Goal: Obtain resource: Obtain resource

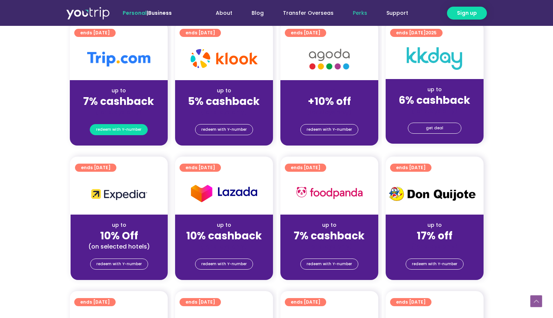
click at [121, 127] on span "redeem with Y-number" at bounding box center [118, 129] width 45 height 10
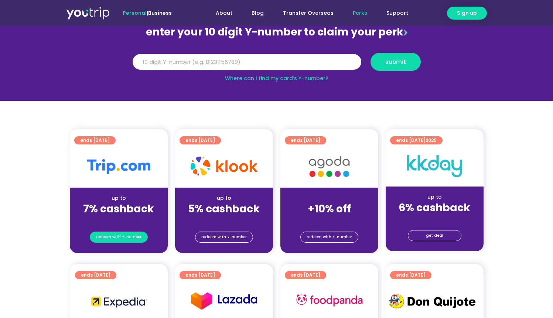
scroll to position [81, 0]
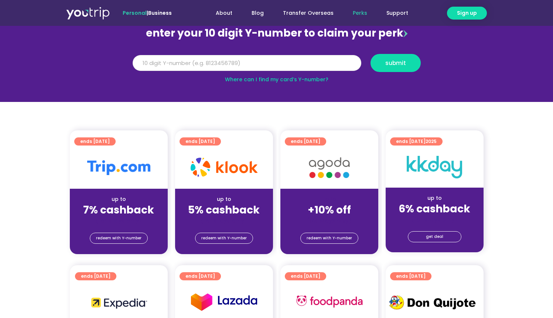
click at [193, 64] on input "Y Number" at bounding box center [247, 63] width 229 height 16
type input "8137380854"
click at [390, 62] on span "submit" at bounding box center [395, 63] width 21 height 6
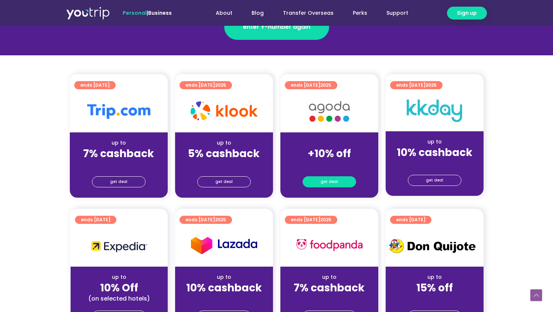
scroll to position [227, 0]
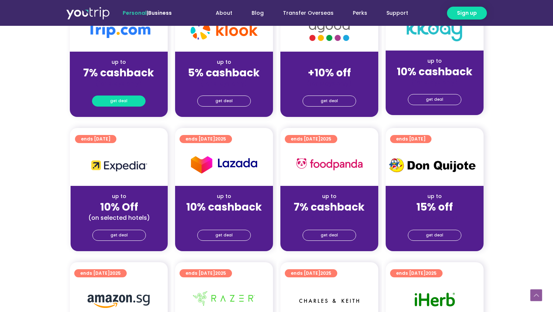
click at [99, 101] on link "get deal" at bounding box center [119, 101] width 54 height 11
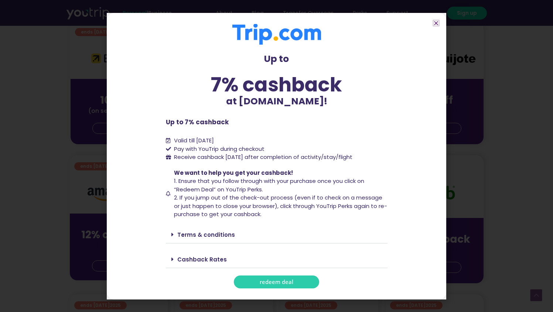
scroll to position [330, 0]
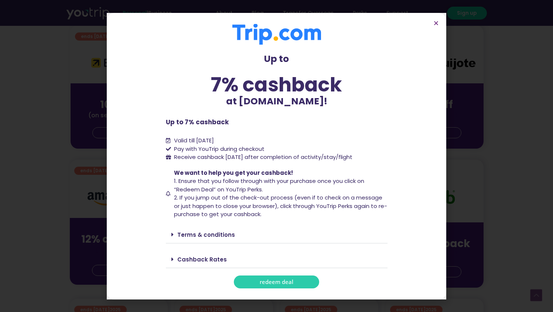
click at [439, 20] on section "Up to 7% cashback at [DOMAIN_NAME]! Up to 7% cashback at [DOMAIN_NAME]! Up to 7…" at bounding box center [276, 156] width 339 height 287
click at [435, 21] on icon "Close" at bounding box center [436, 23] width 6 height 6
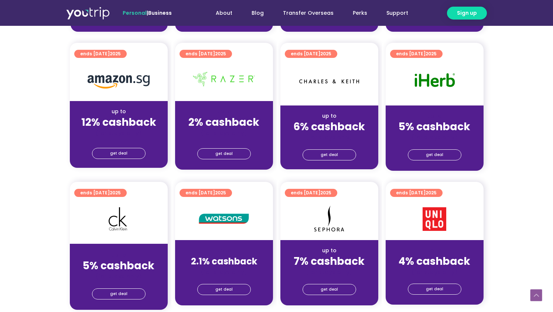
scroll to position [442, 0]
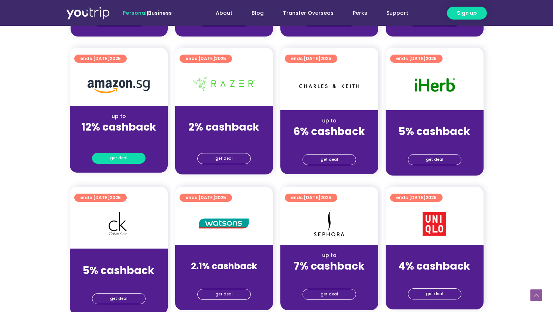
click at [127, 161] on link "get deal" at bounding box center [119, 158] width 54 height 11
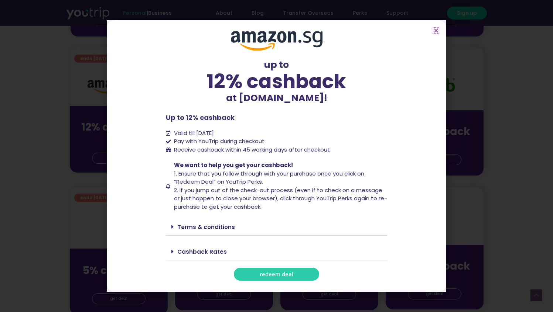
scroll to position [491, 0]
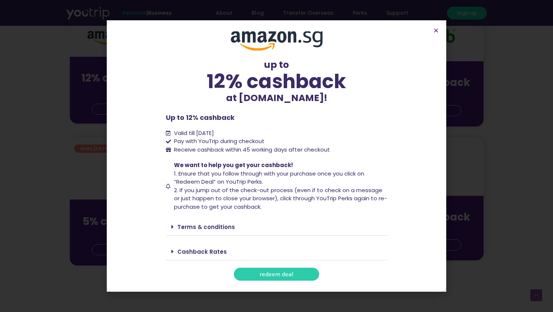
click at [176, 249] on span at bounding box center [174, 252] width 6 height 6
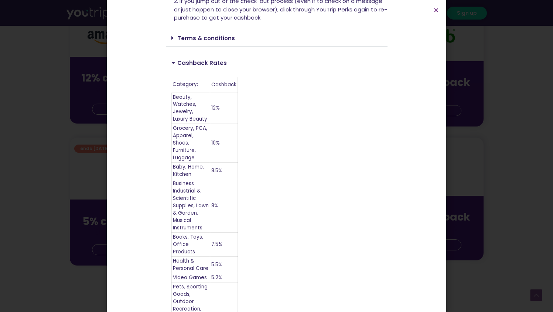
scroll to position [0, 0]
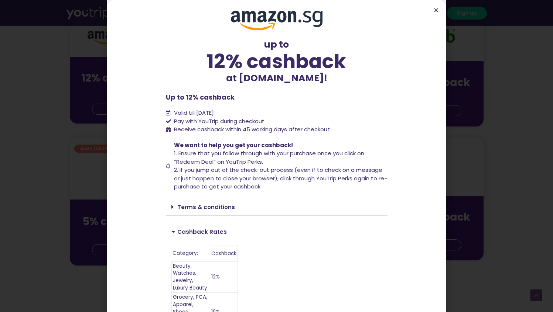
click at [434, 10] on icon "Close" at bounding box center [436, 10] width 6 height 6
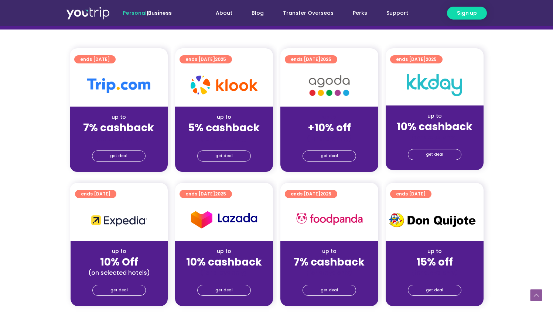
scroll to position [172, 0]
click at [217, 287] on span "get deal" at bounding box center [223, 290] width 17 height 10
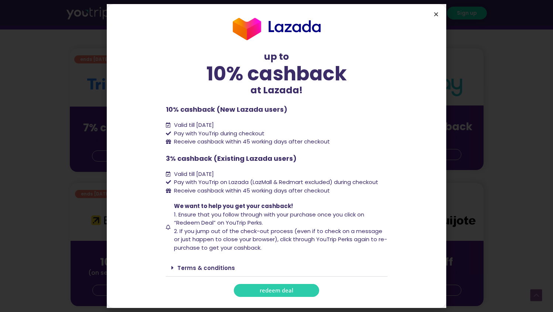
click at [435, 13] on icon "Close" at bounding box center [436, 14] width 6 height 6
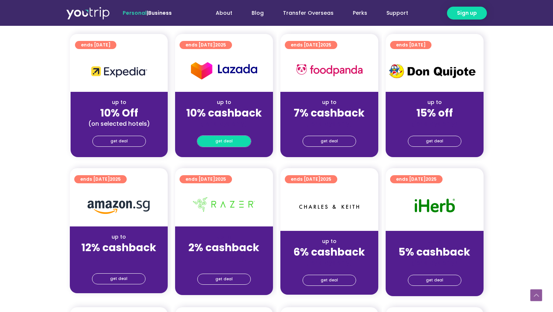
scroll to position [245, 0]
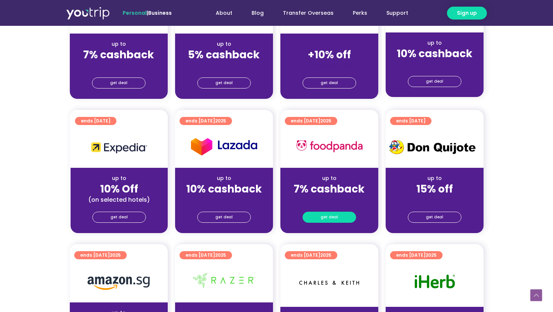
click at [331, 220] on span "get deal" at bounding box center [328, 217] width 17 height 10
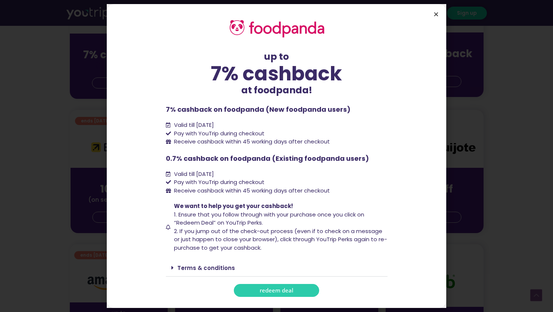
click at [437, 11] on icon "Close" at bounding box center [436, 14] width 6 height 6
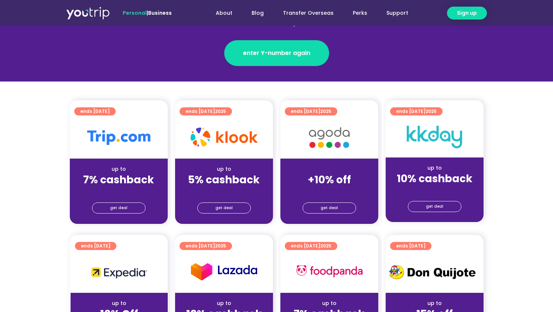
scroll to position [82, 0]
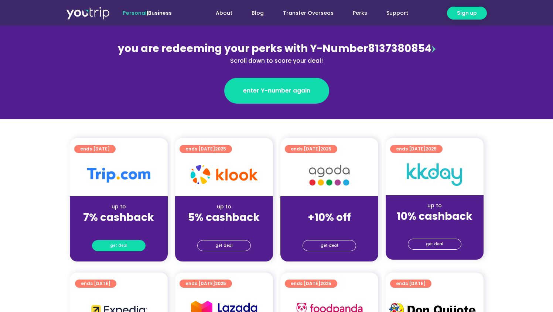
click at [112, 244] on span "get deal" at bounding box center [118, 246] width 17 height 10
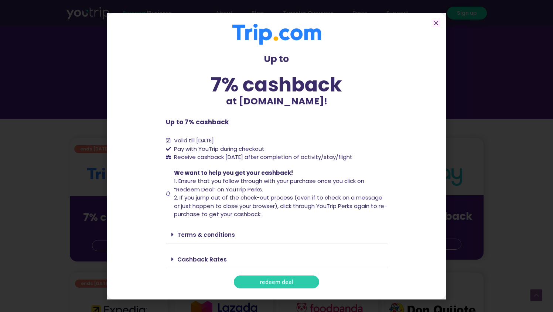
scroll to position [161, 0]
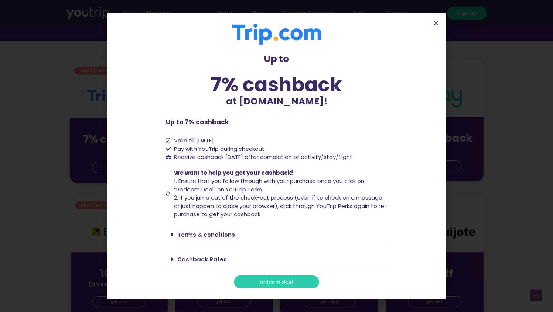
click at [175, 260] on span at bounding box center [174, 260] width 6 height 6
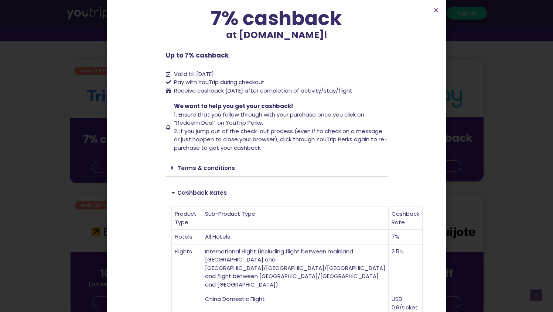
scroll to position [74, 0]
